Goal: Obtain resource: Download file/media

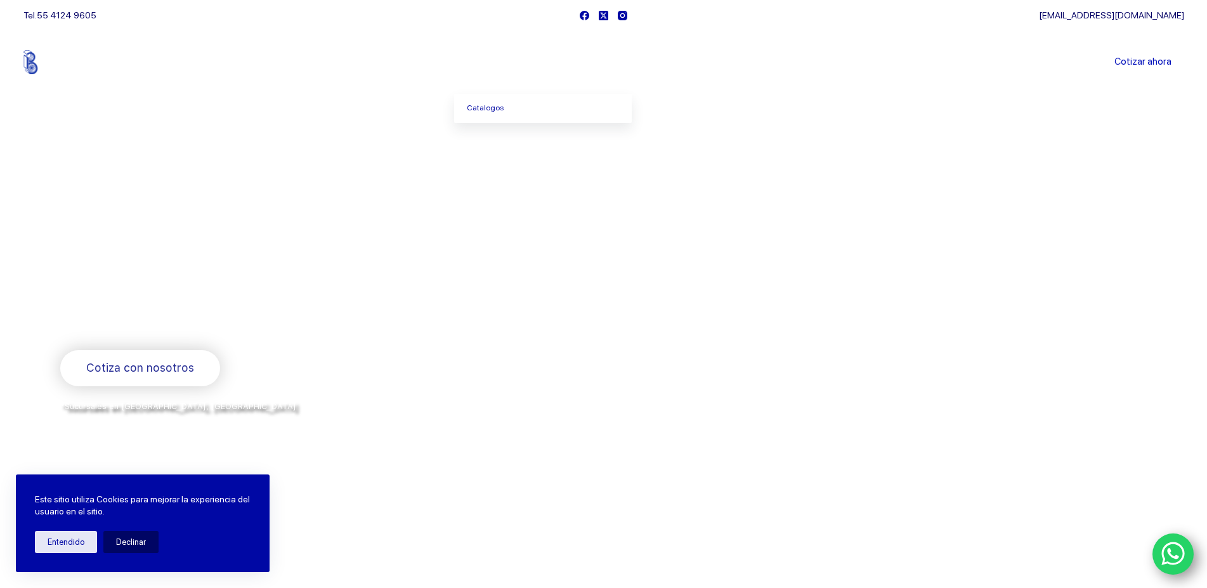
click at [520, 60] on icon "Menu Principal" at bounding box center [520, 62] width 5 height 5
click at [479, 120] on link "Catalogos" at bounding box center [543, 108] width 178 height 29
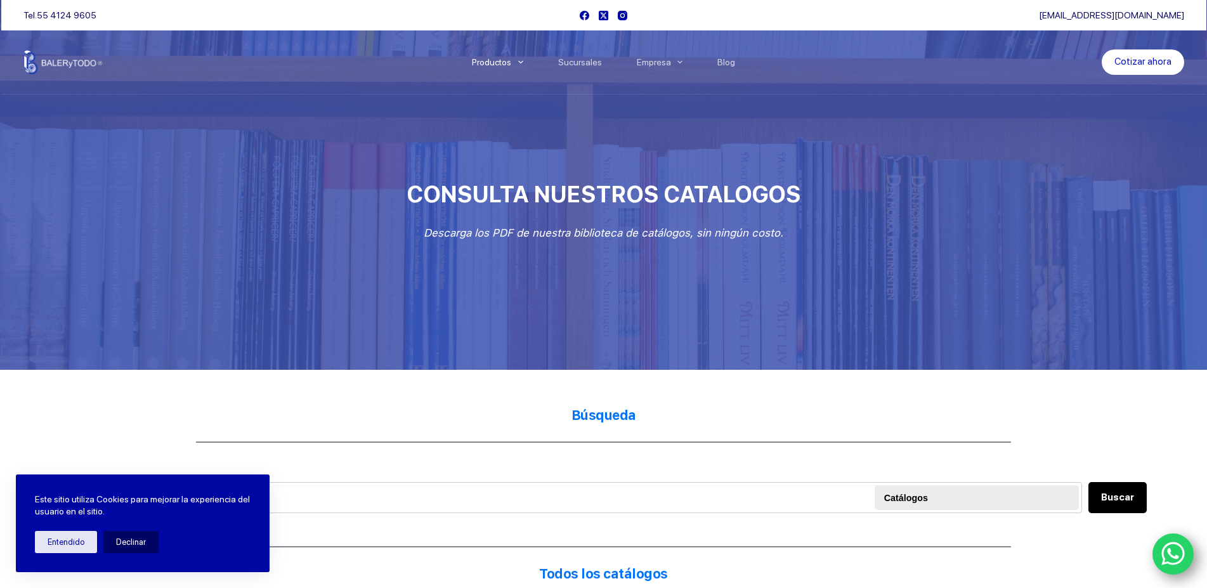
scroll to position [194, 0]
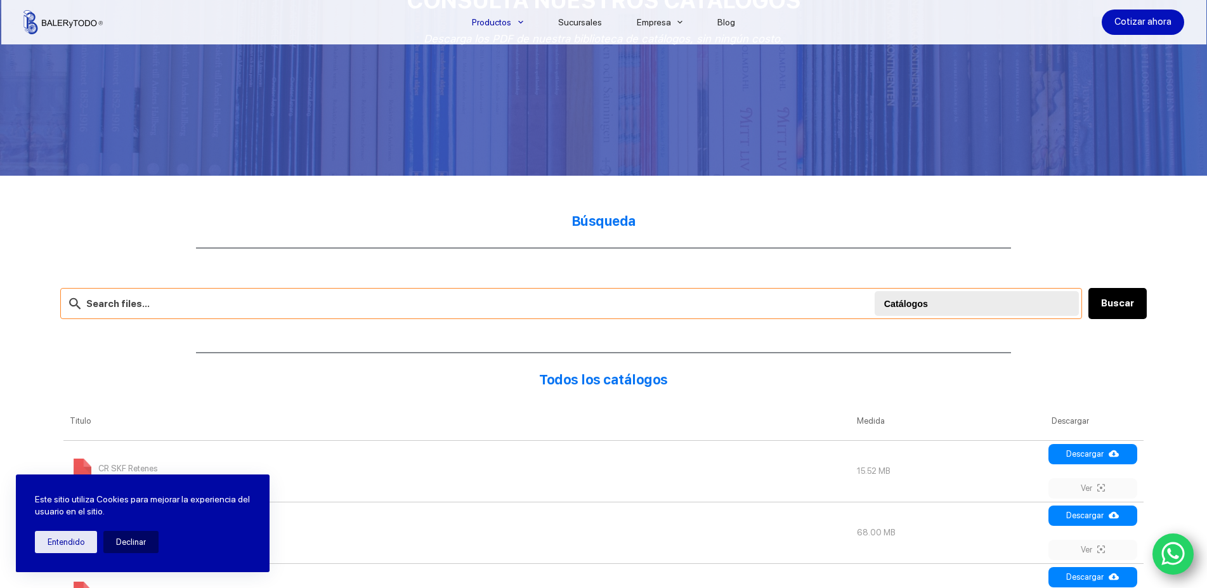
click at [362, 298] on input "text" at bounding box center [571, 303] width 1022 height 31
click at [93, 301] on input "text" at bounding box center [571, 303] width 1022 height 31
click at [207, 312] on input "text" at bounding box center [571, 303] width 1022 height 31
click at [202, 303] on input "text" at bounding box center [571, 303] width 1022 height 31
type input "22211"
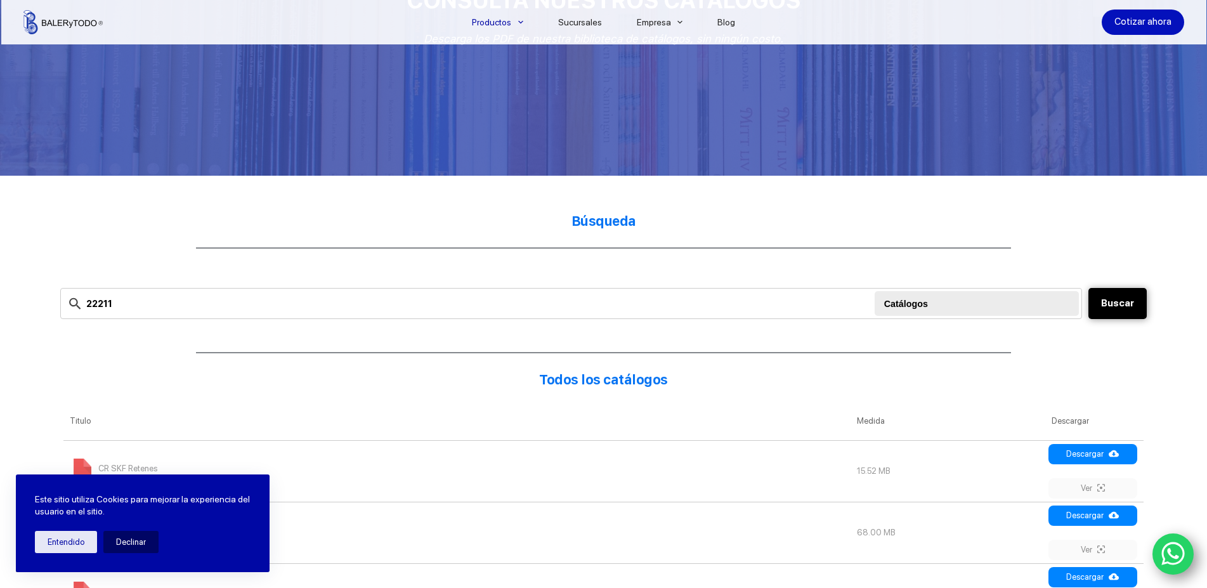
click at [1108, 290] on button "Buscar" at bounding box center [1117, 303] width 58 height 31
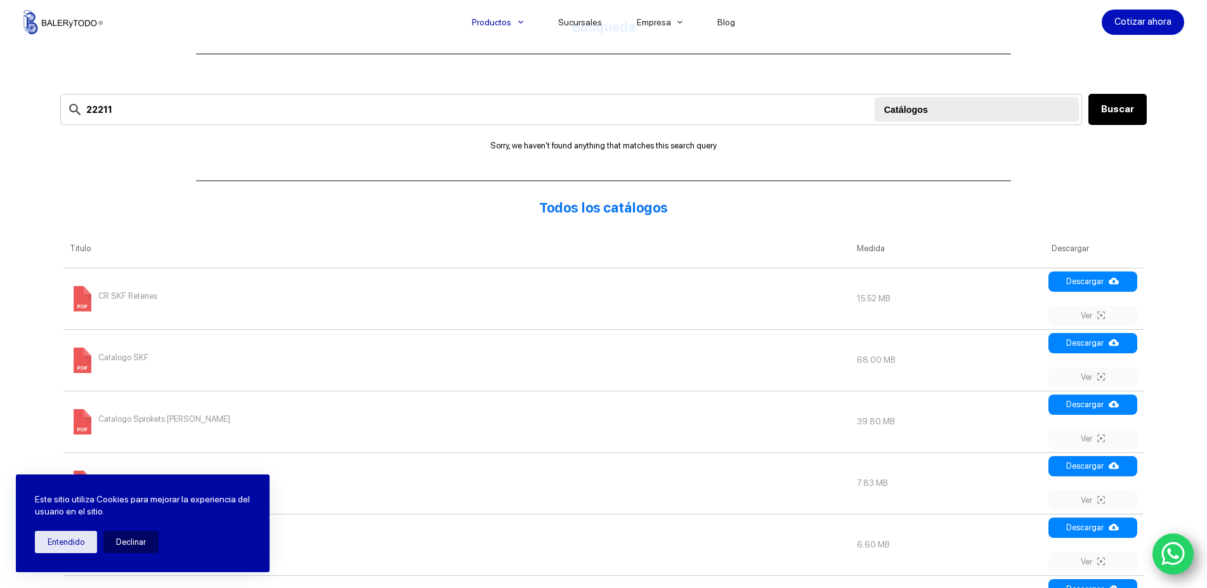
scroll to position [453, 0]
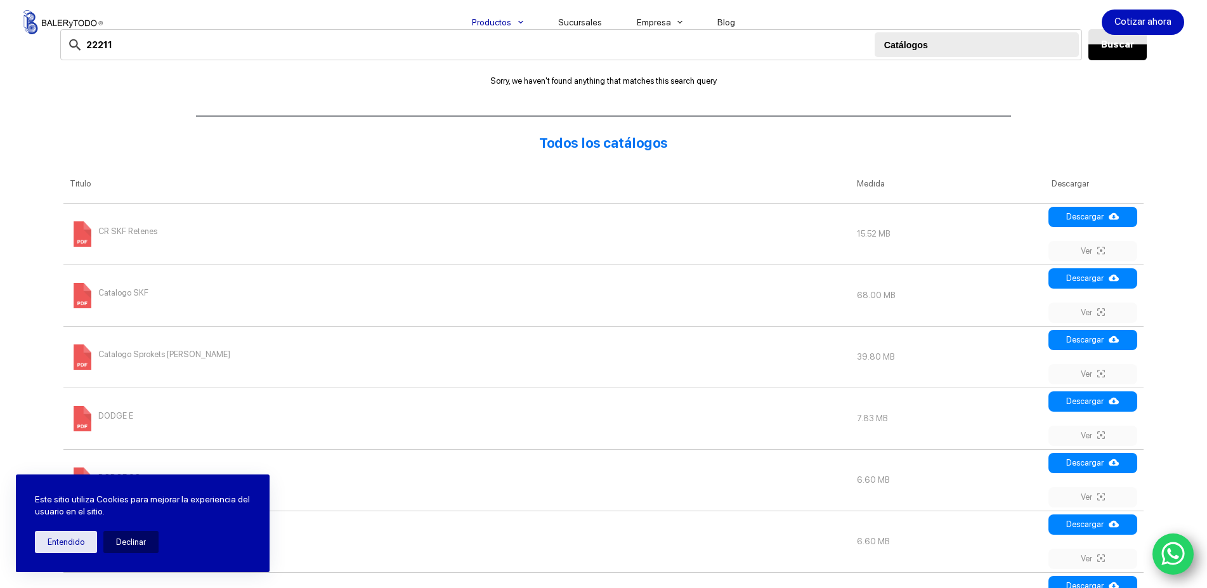
click at [140, 238] on span "CR SKF Retenes" at bounding box center [127, 231] width 59 height 20
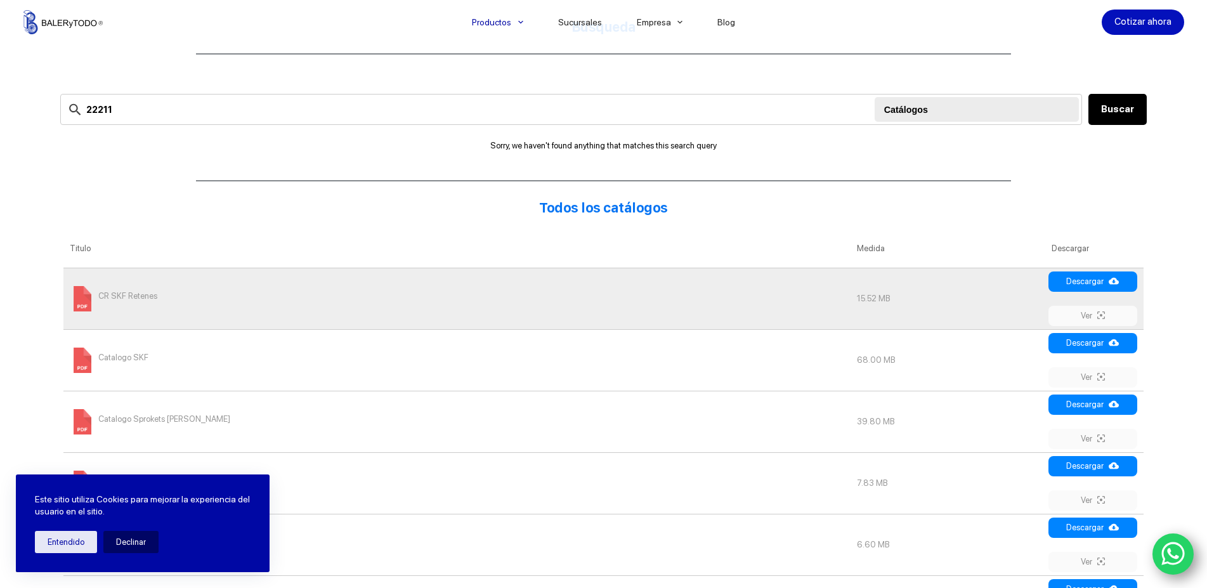
scroll to position [259, 0]
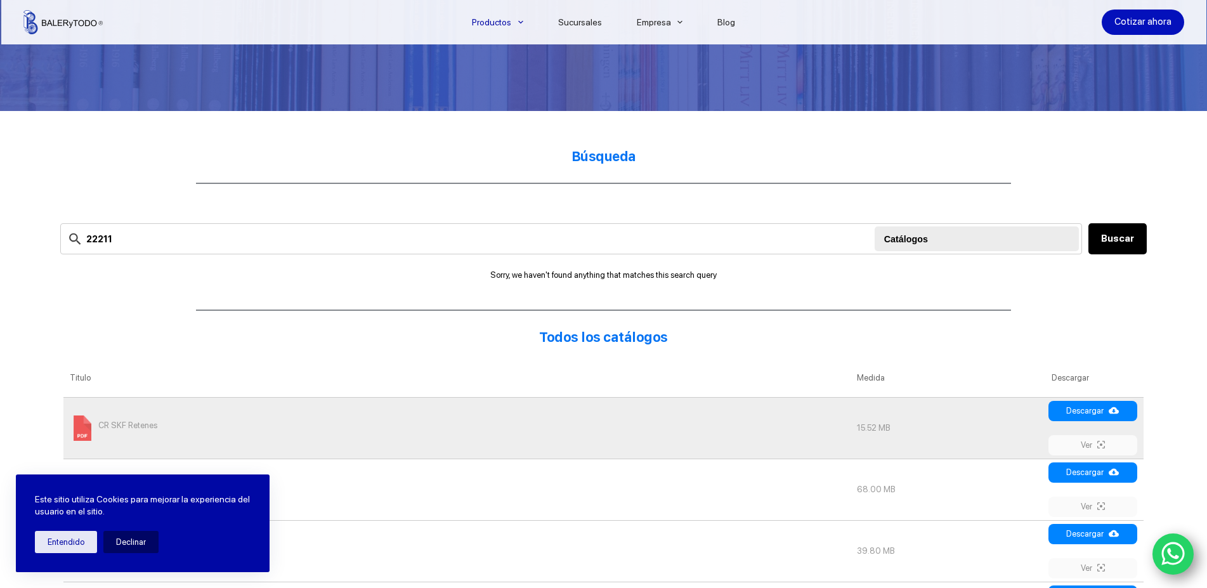
click at [953, 247] on div at bounding box center [978, 238] width 188 height 25
click at [1118, 235] on button "Buscar" at bounding box center [1117, 238] width 58 height 31
click at [72, 545] on button "Entendido" at bounding box center [66, 542] width 62 height 22
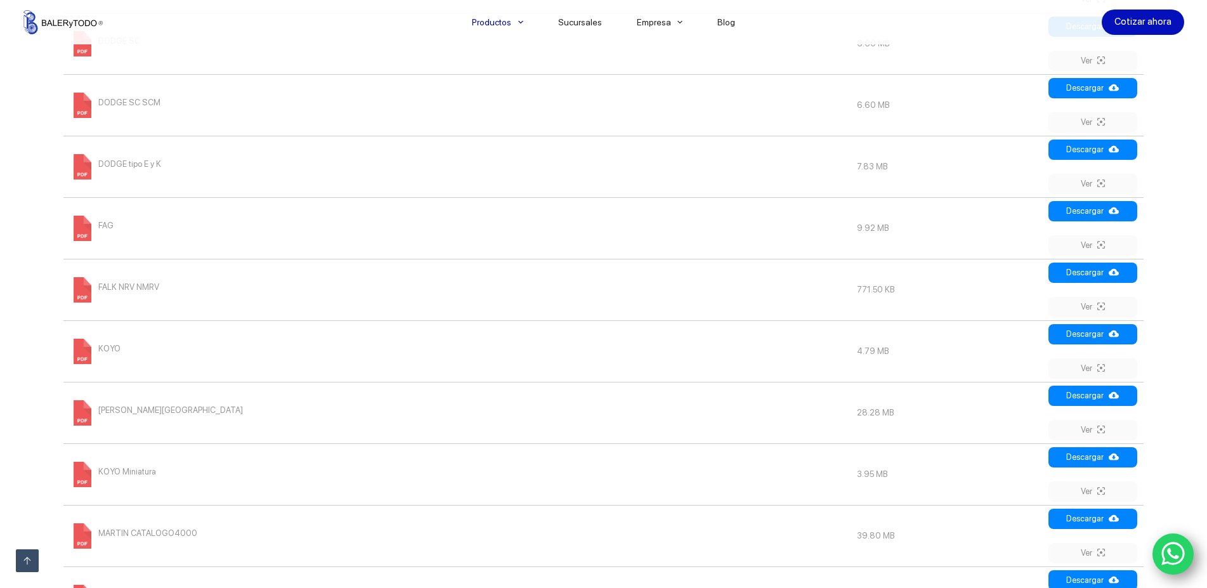
scroll to position [566, 0]
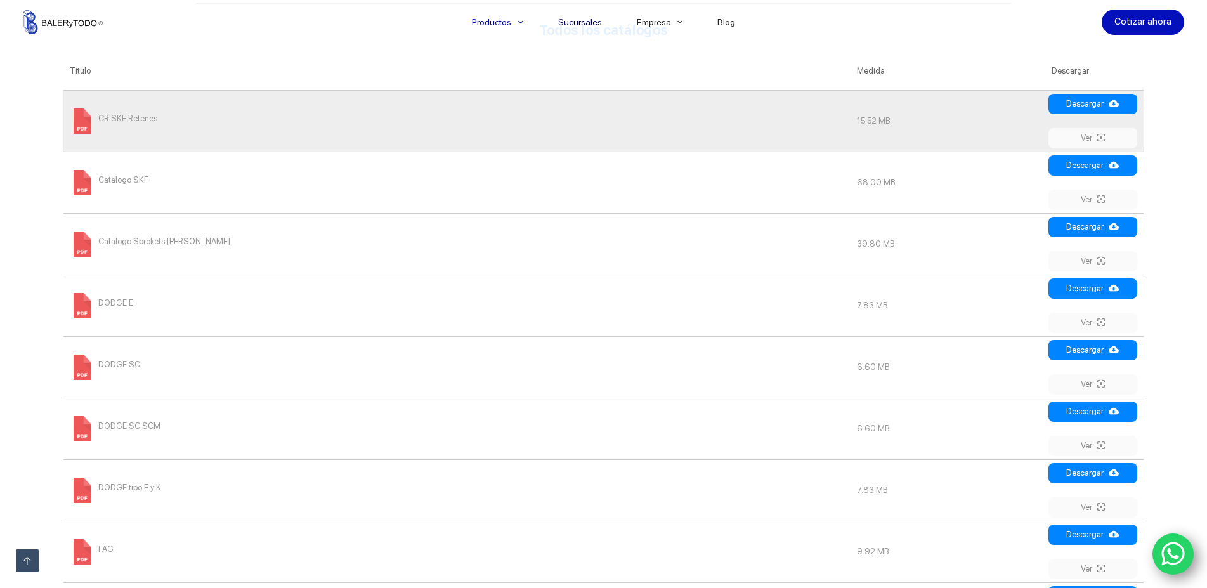
click at [593, 22] on link "Sucursales" at bounding box center [579, 22] width 79 height 0
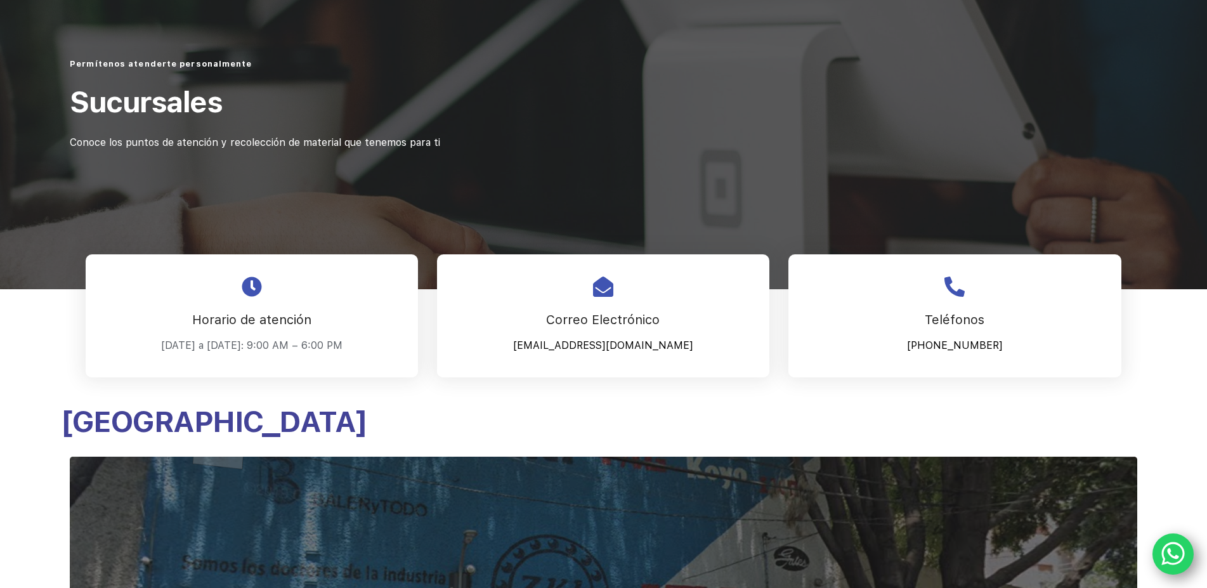
scroll to position [323, 0]
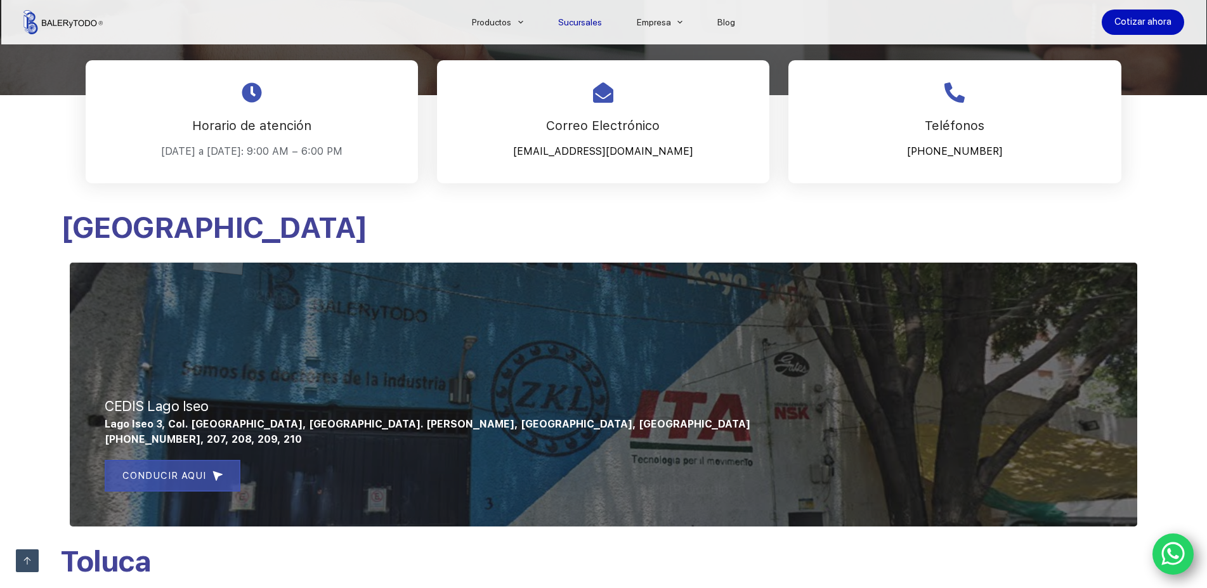
click at [182, 476] on span "CONDUCIR AQUI" at bounding box center [164, 475] width 84 height 15
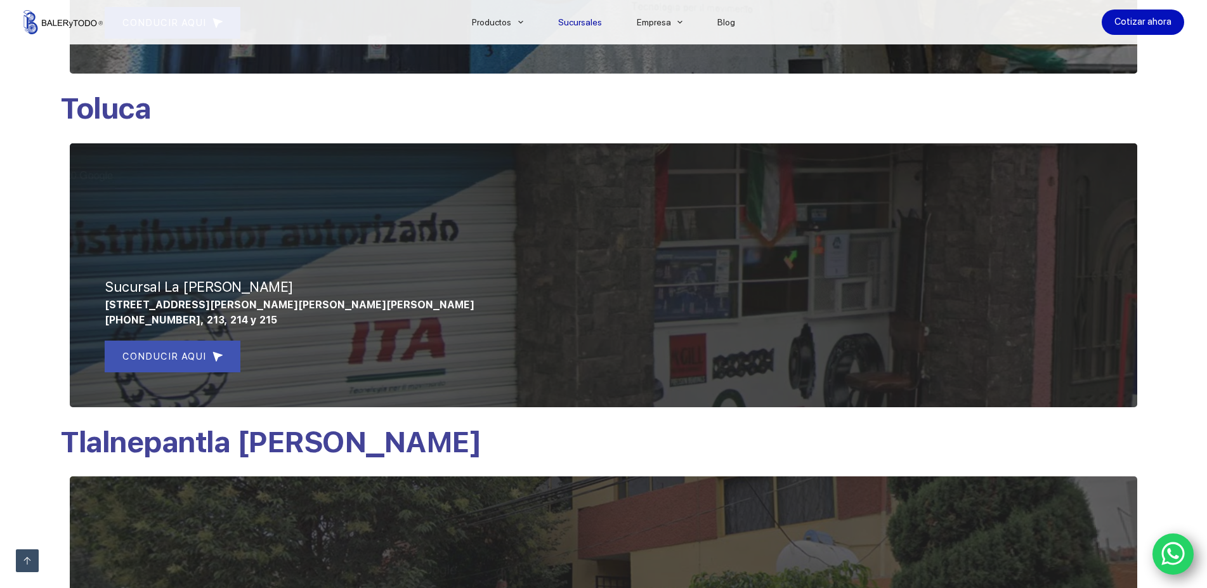
scroll to position [517, 0]
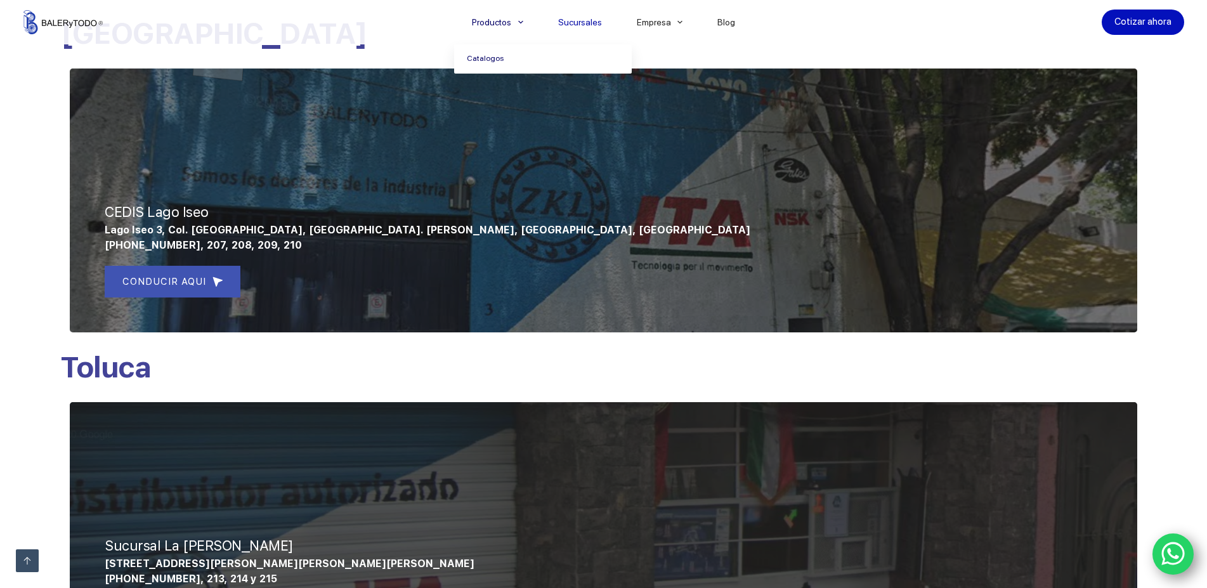
click at [486, 58] on link "Catalogos" at bounding box center [543, 58] width 178 height 29
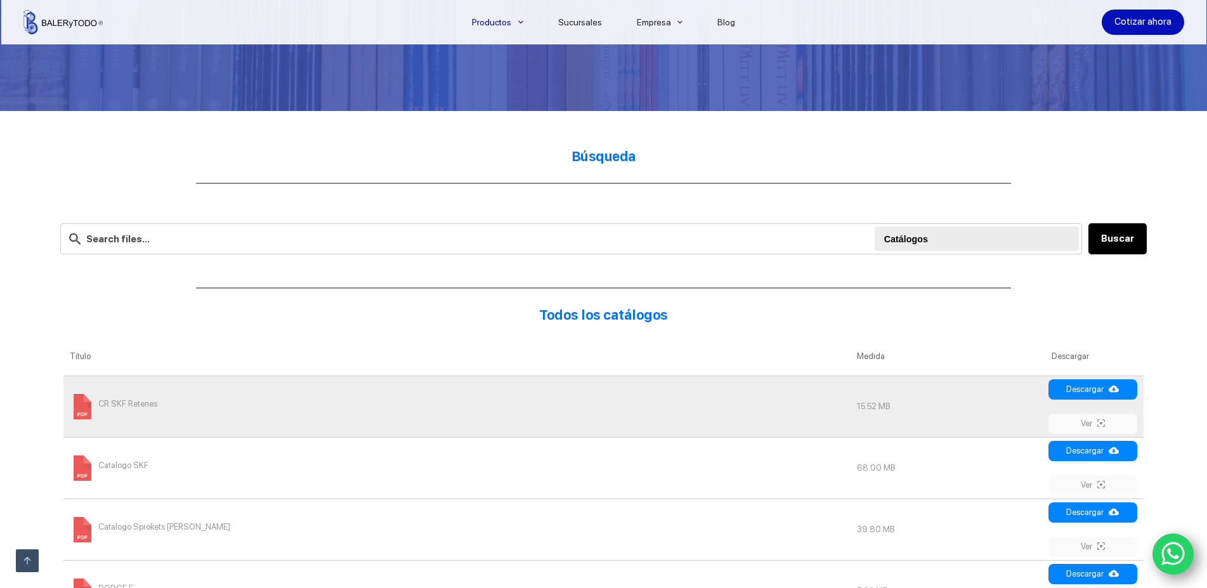
scroll to position [388, 0]
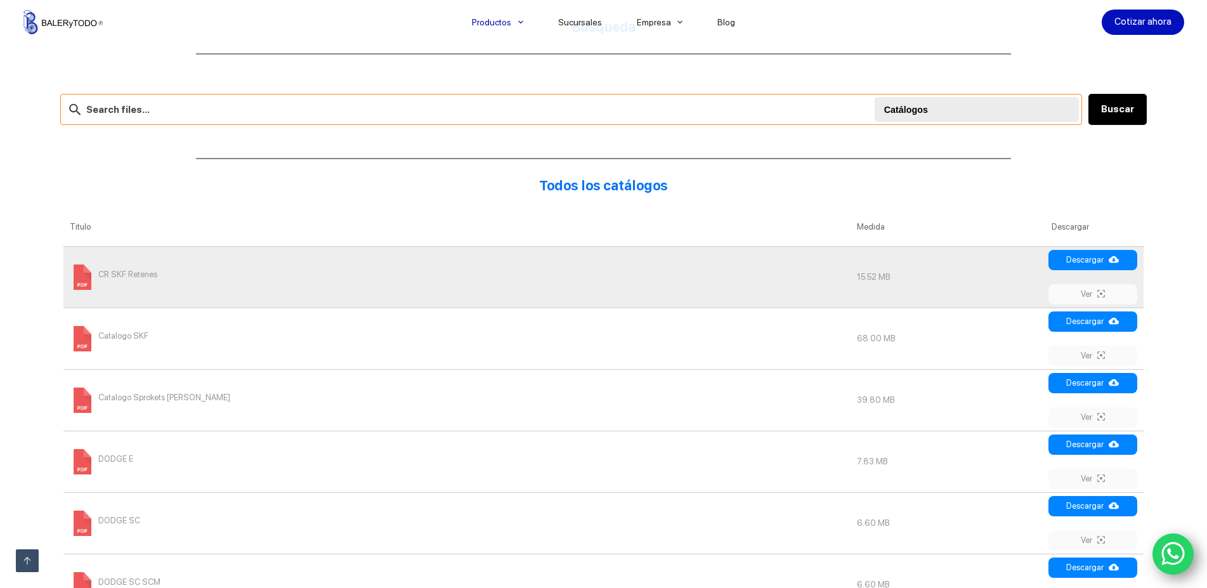
click at [264, 116] on input "text" at bounding box center [571, 109] width 1022 height 31
click at [264, 114] on input "text" at bounding box center [571, 109] width 1022 height 31
click at [134, 108] on input "text" at bounding box center [571, 109] width 1022 height 31
type input "22211"
click at [1144, 114] on button "Buscar" at bounding box center [1117, 109] width 58 height 31
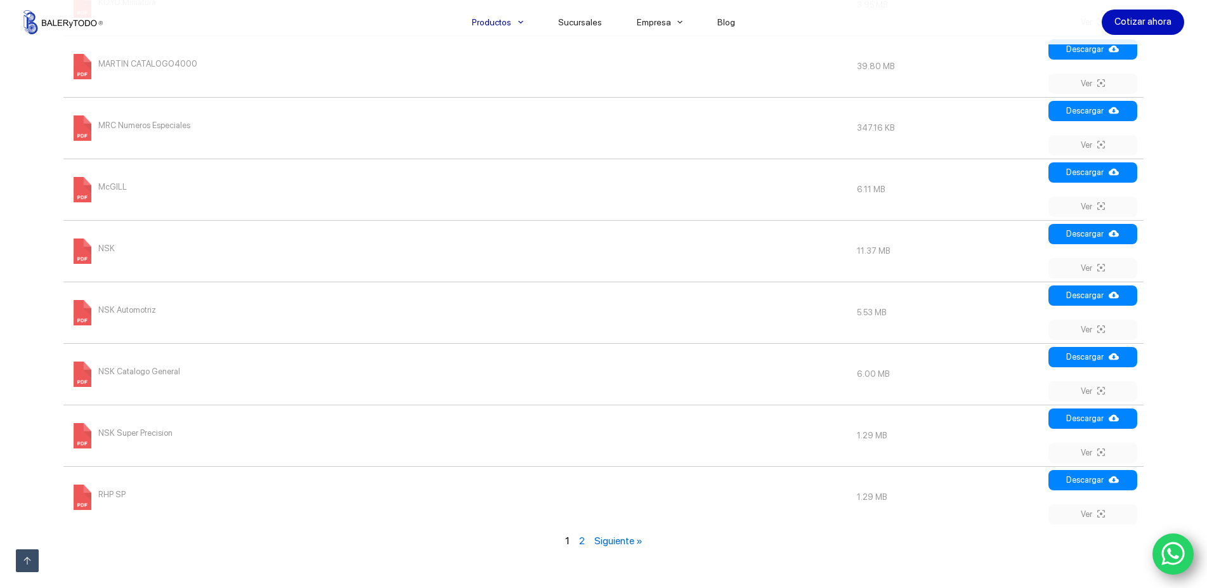
scroll to position [1423, 0]
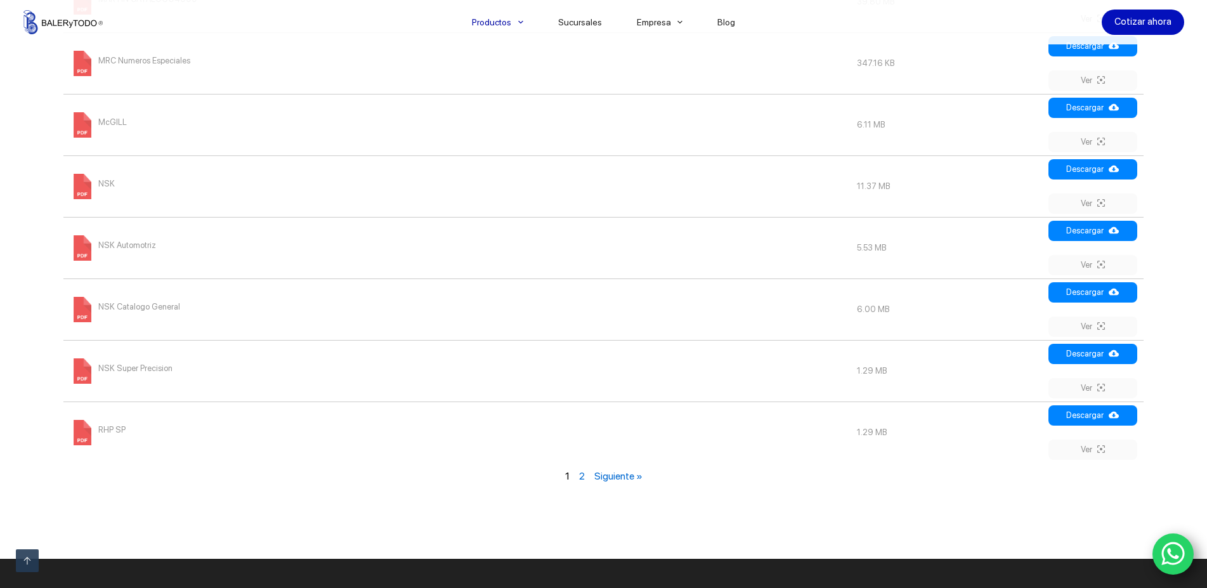
click at [618, 476] on link "Siguiente »" at bounding box center [618, 476] width 48 height 12
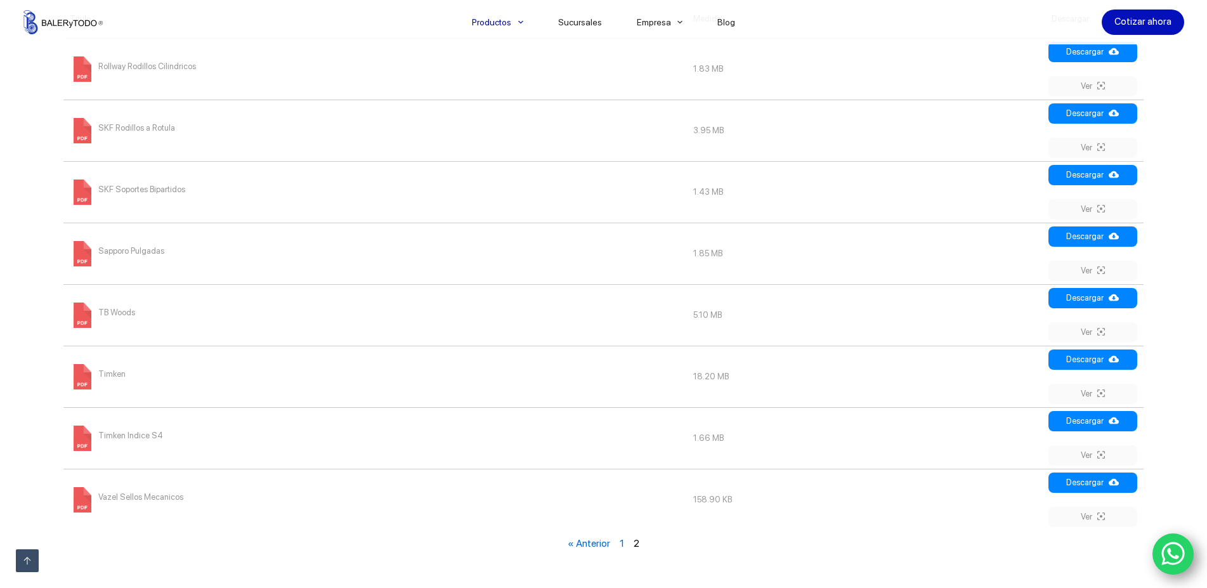
scroll to position [424, 0]
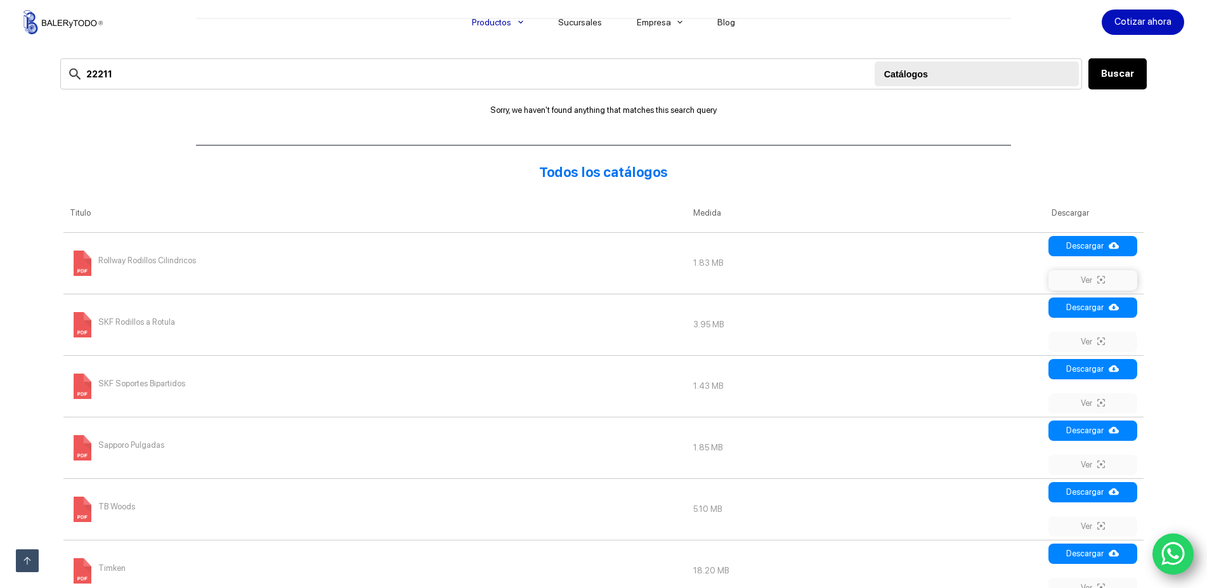
click at [1103, 279] on icon at bounding box center [1101, 280] width 8 height 10
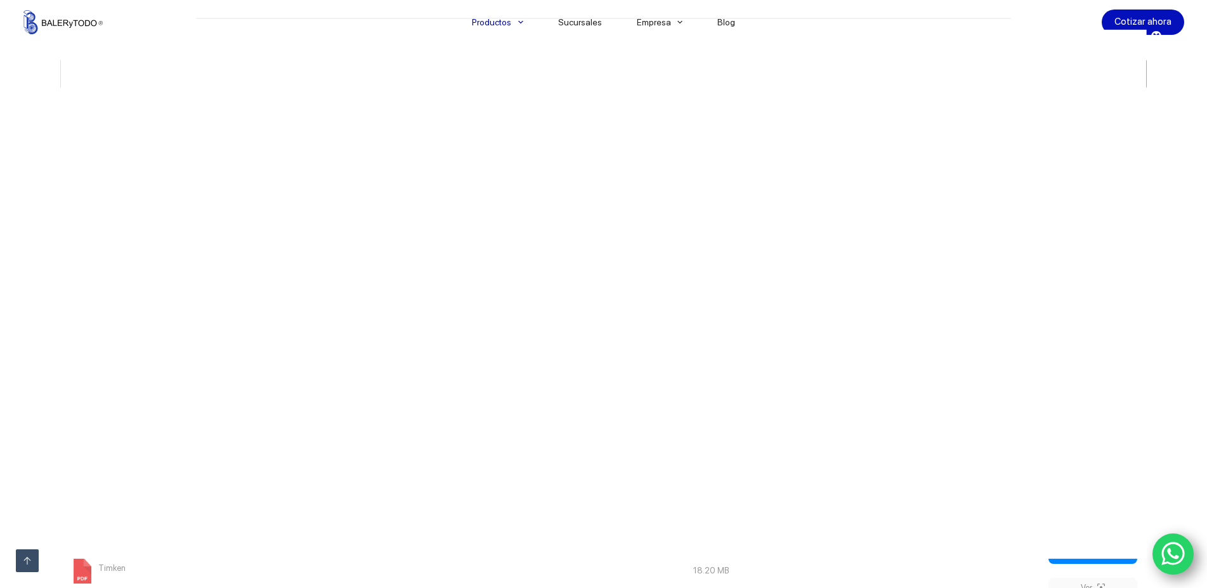
scroll to position [0, 0]
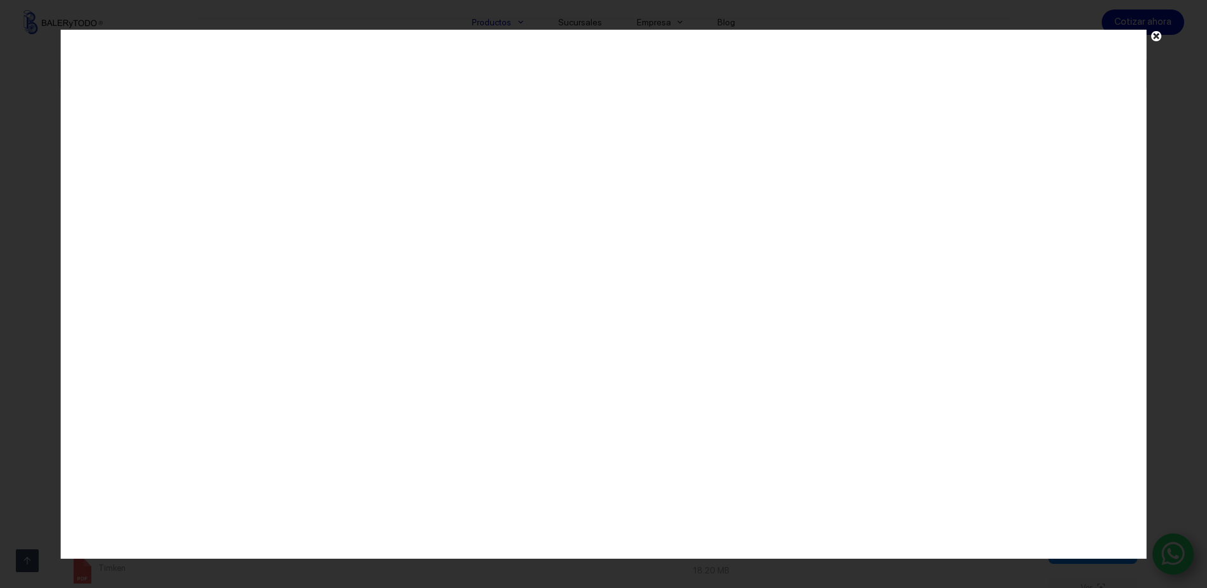
click at [1161, 34] on span at bounding box center [1156, 38] width 19 height 18
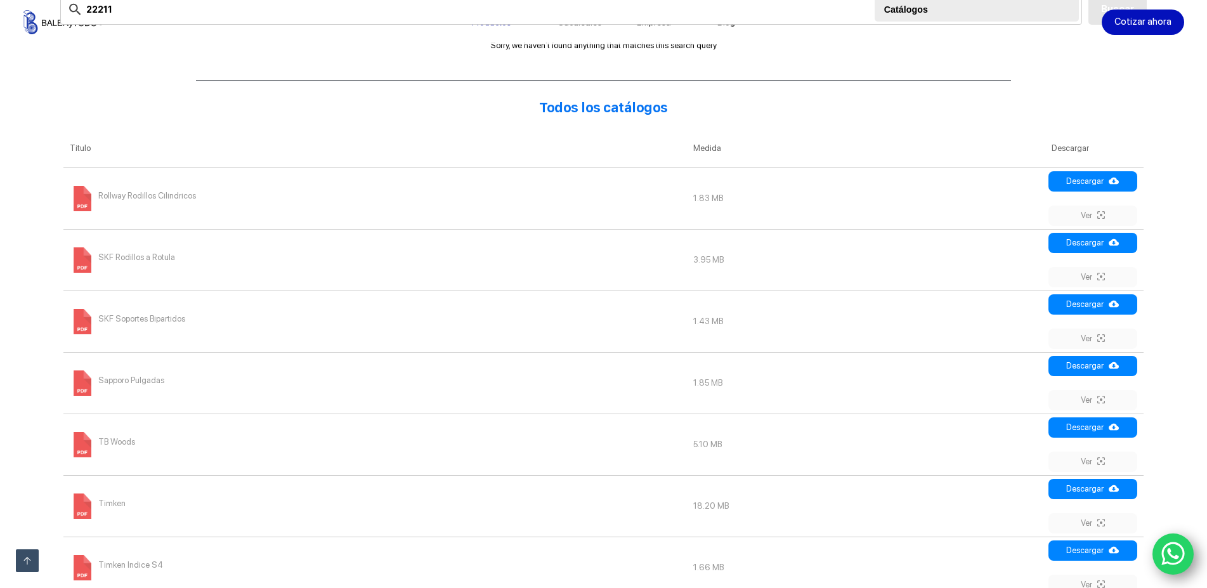
scroll to position [618, 0]
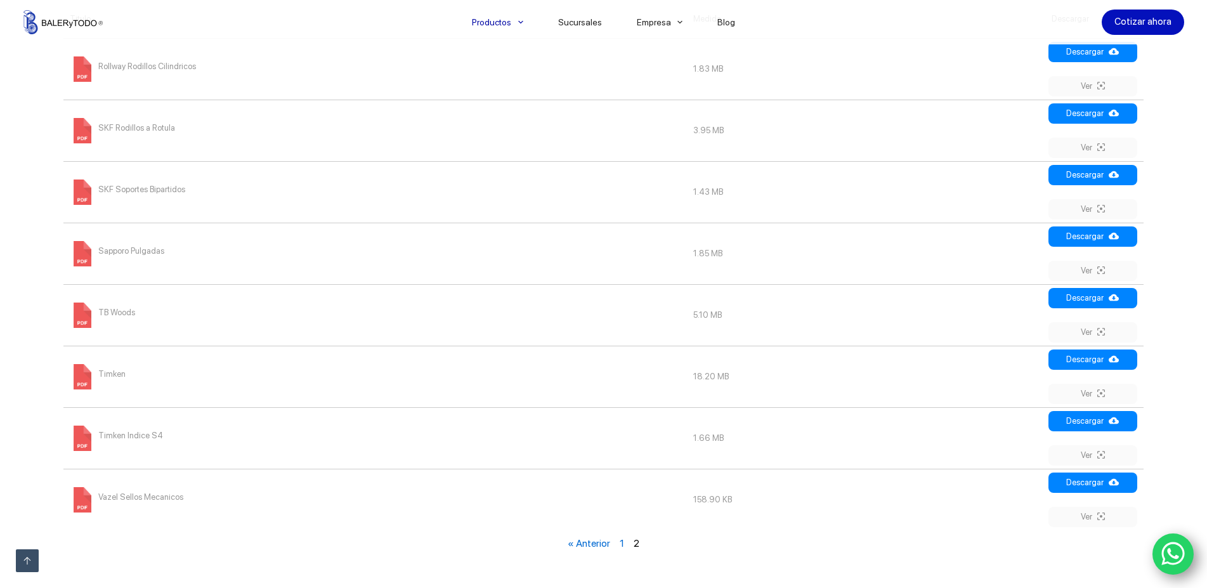
click at [589, 545] on link "« Anterior" at bounding box center [589, 543] width 42 height 12
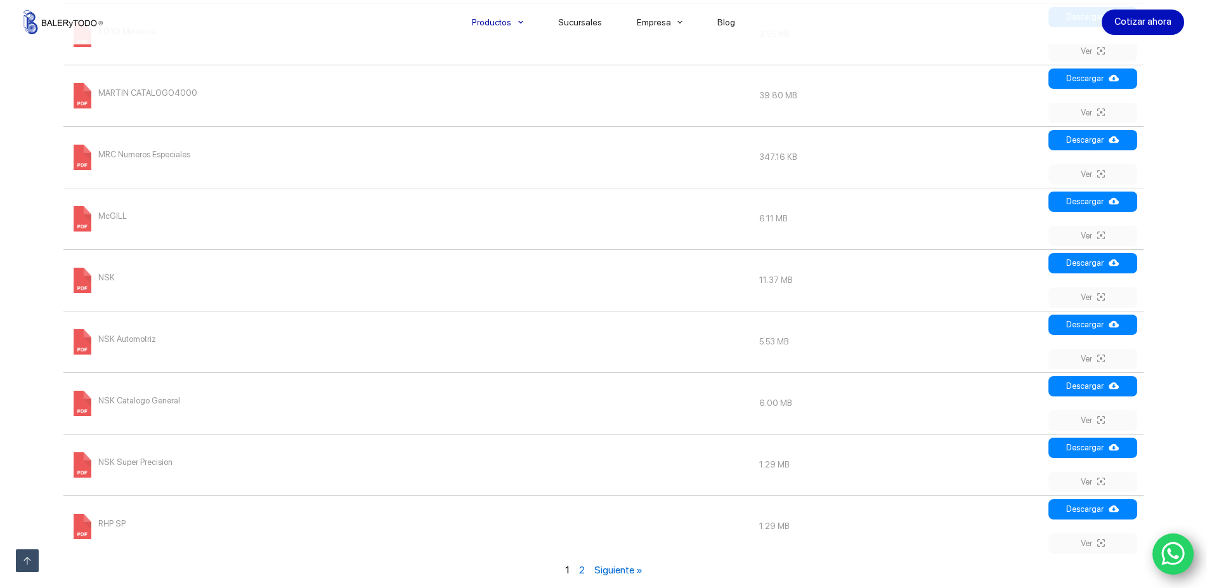
scroll to position [1459, 0]
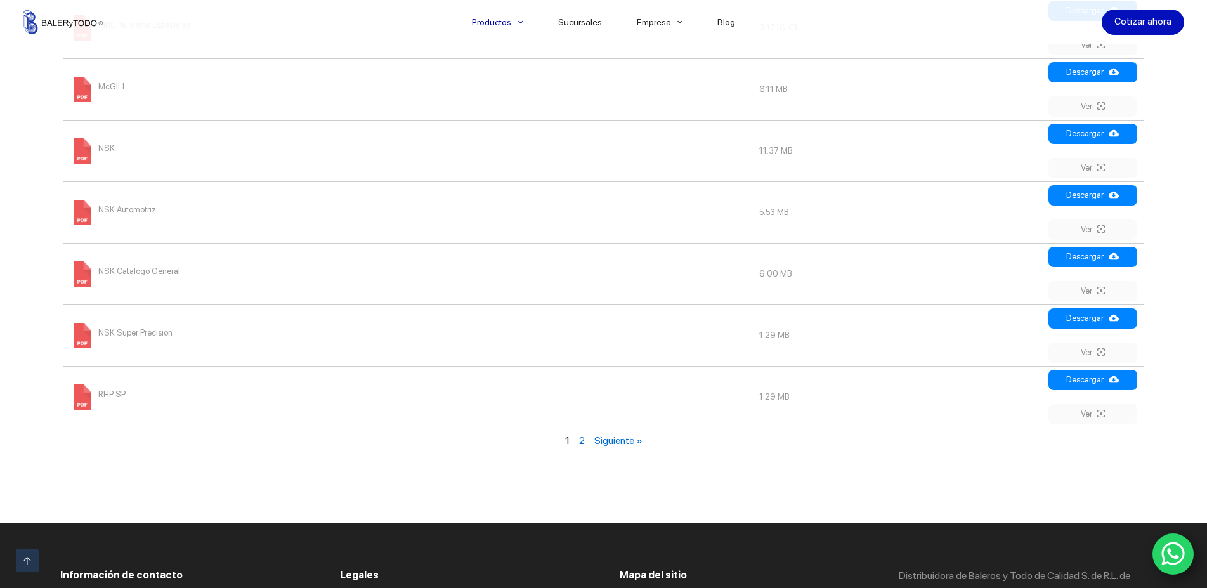
click at [625, 438] on link "Siguiente »" at bounding box center [618, 440] width 48 height 12
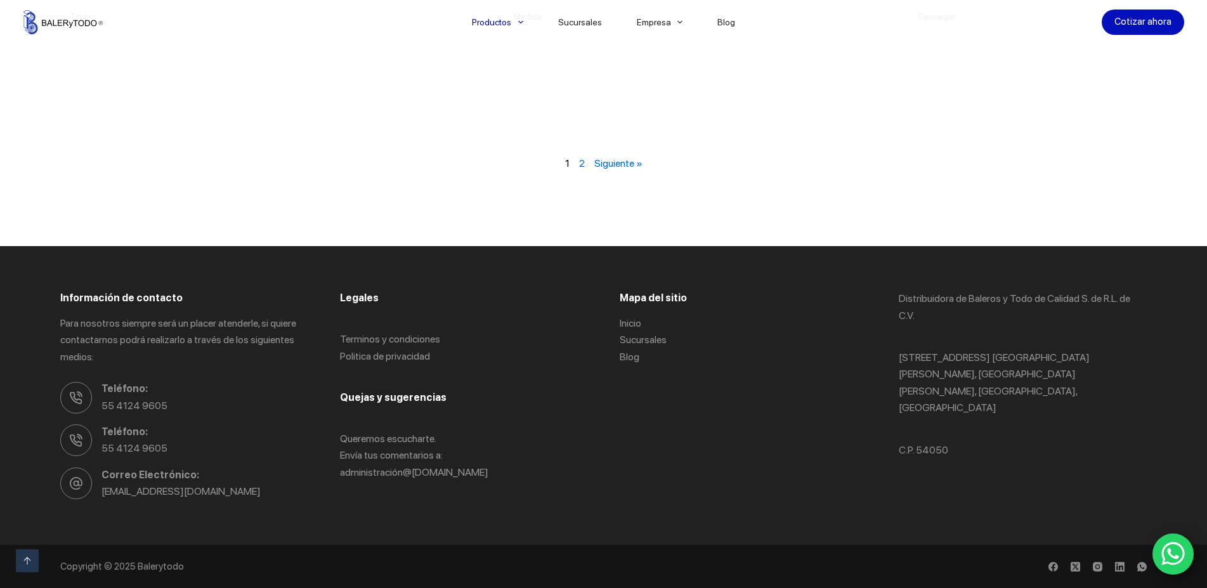
scroll to position [618, 0]
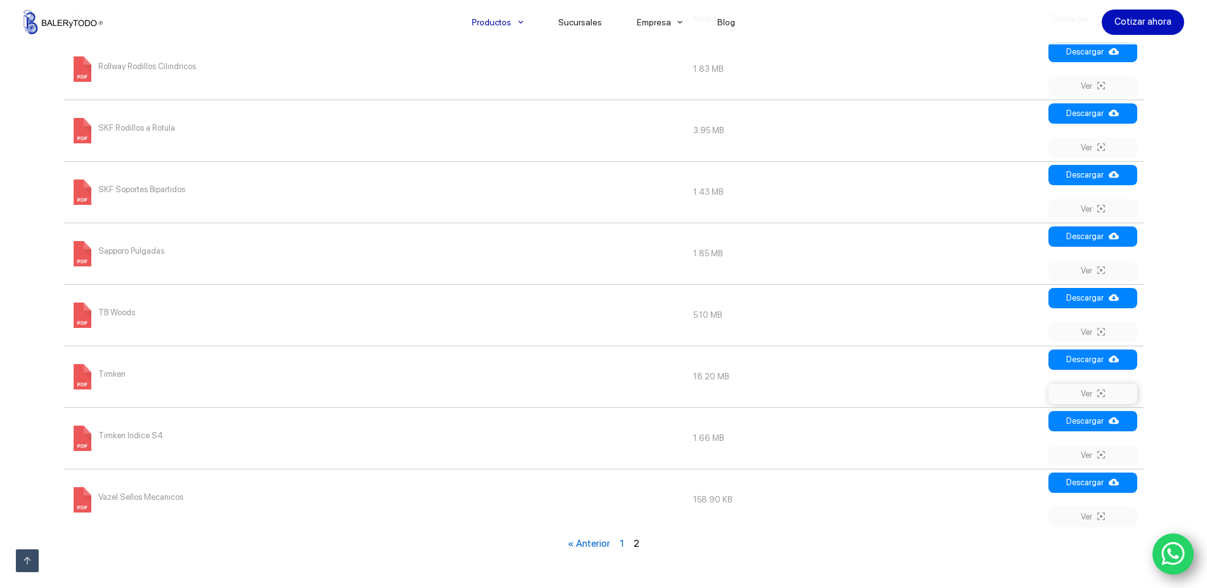
click at [1105, 392] on icon at bounding box center [1101, 393] width 8 height 10
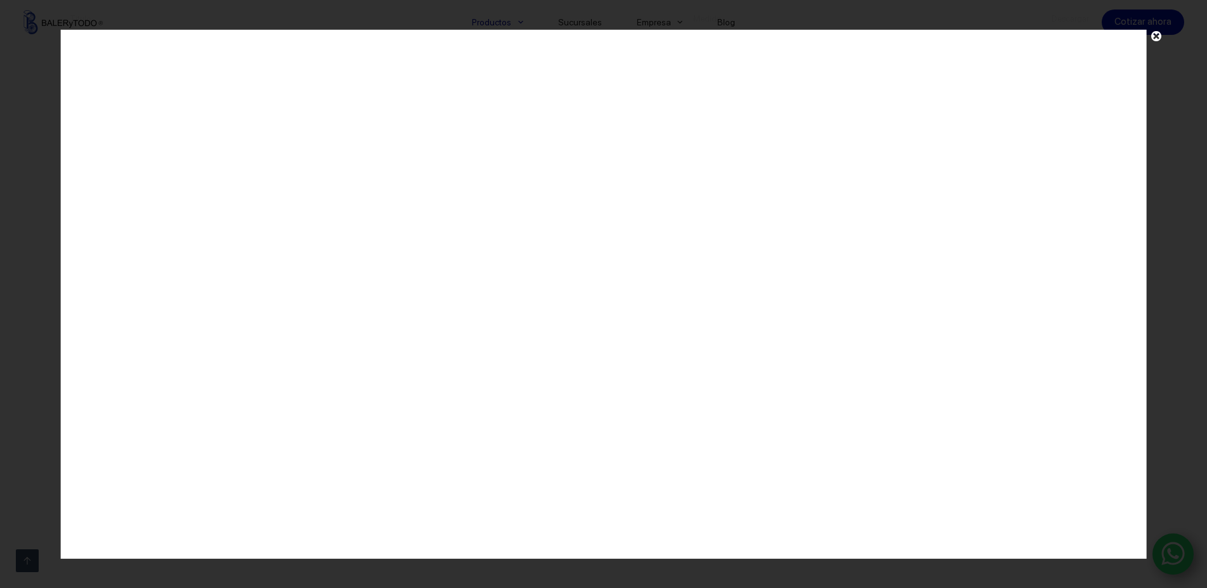
scroll to position [0, 0]
